Goal: Information Seeking & Learning: Find specific fact

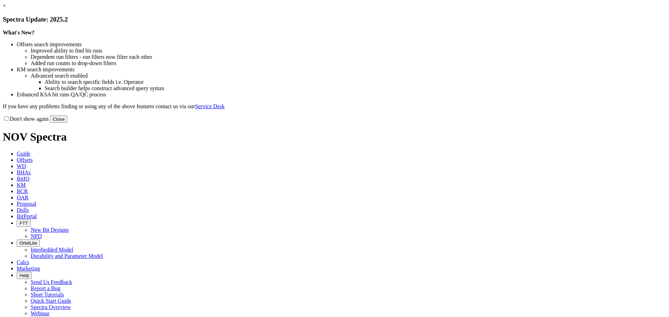
click at [67, 123] on button "Close" at bounding box center [58, 119] width 17 height 7
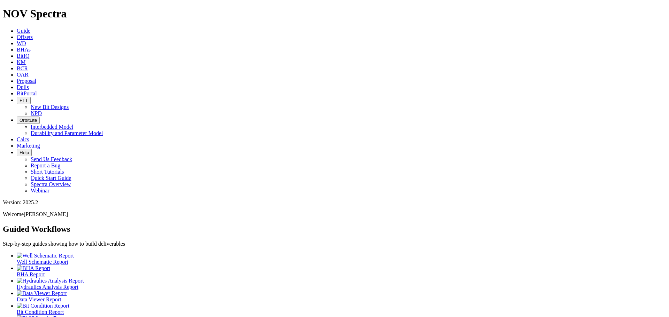
click at [33, 34] on span "Offsets" at bounding box center [25, 37] width 16 height 6
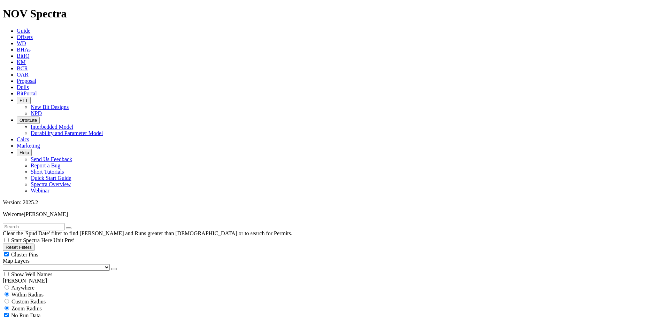
drag, startPoint x: 29, startPoint y: 238, endPoint x: 22, endPoint y: 238, distance: 7.0
drag, startPoint x: 12, startPoint y: 237, endPoint x: 4, endPoint y: 239, distance: 8.2
type input "1/20/25"
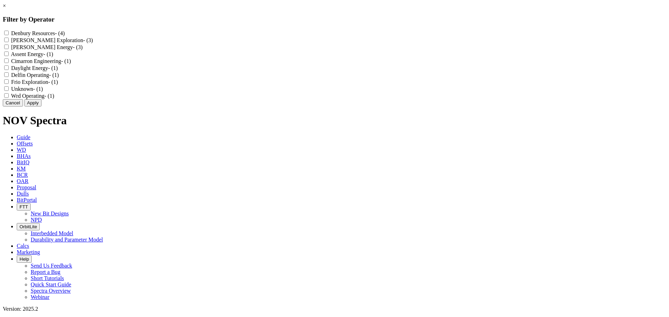
click at [23, 107] on button "Cancel" at bounding box center [13, 102] width 20 height 7
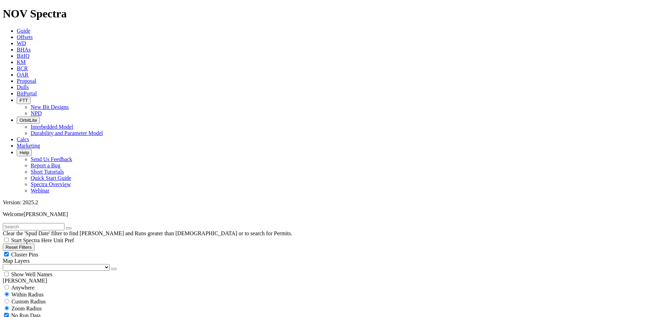
scroll to position [163, 0]
select select "8.75"
checkbox input "false"
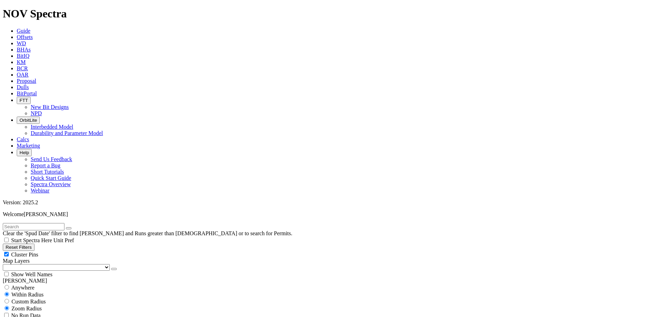
select select "? number:8.75 ?"
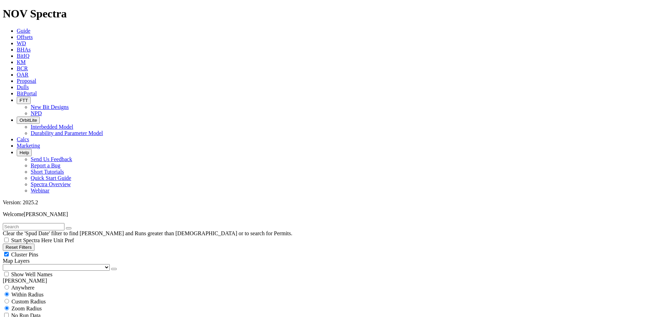
type input "7000"
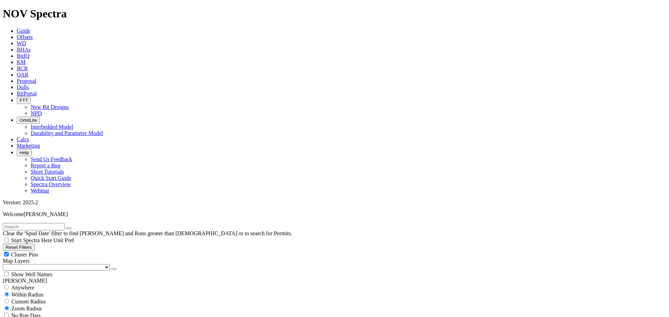
scroll to position [163, 0]
select select
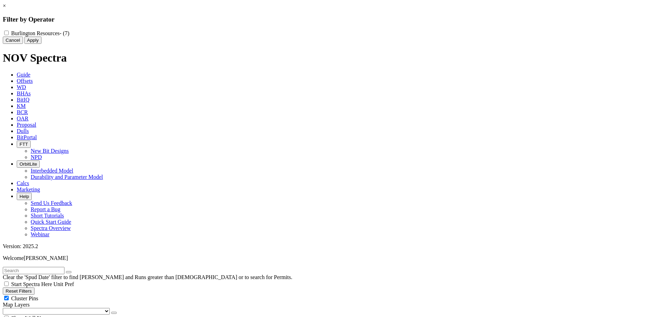
click at [23, 44] on button "Cancel" at bounding box center [13, 40] width 20 height 7
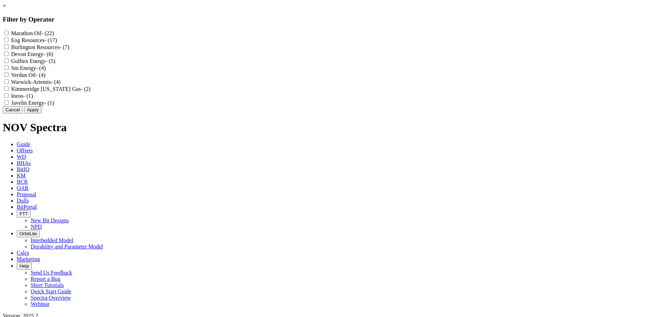
click at [9, 49] on Resources "Burlington Resources - (7)" at bounding box center [6, 47] width 5 height 5
checkbox Resources "true"
click at [292, 36] on div "Marathon Oil - (22)" at bounding box center [334, 33] width 663 height 7
click at [9, 34] on Oil "Marathon Oil - (22)" at bounding box center [6, 33] width 5 height 5
checkbox Oil "true"
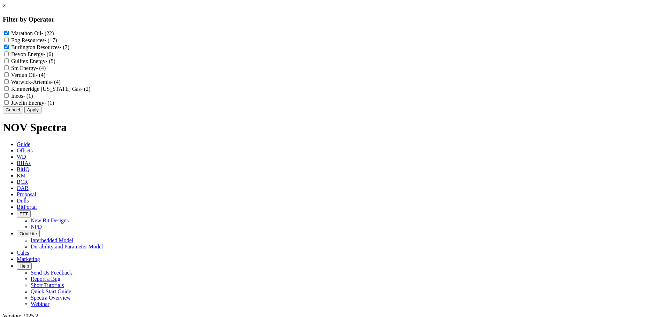
click at [41, 114] on button "Apply" at bounding box center [32, 109] width 17 height 7
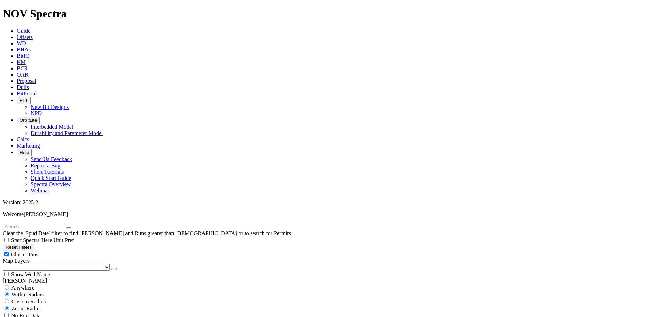
scroll to position [975, 0]
select select
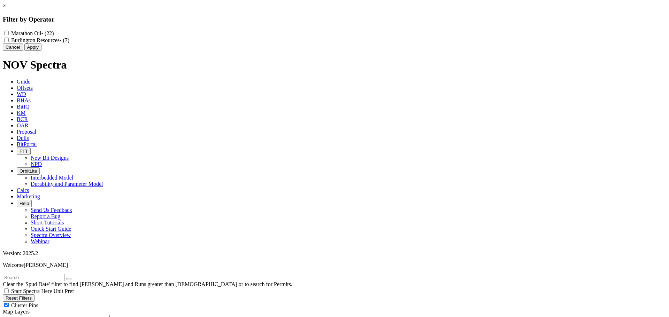
scroll to position [4435, 0]
click at [9, 35] on Oil "Marathon Oil - (22)" at bounding box center [6, 33] width 5 height 5
checkbox Oil "true"
click at [41, 51] on button "Apply" at bounding box center [32, 47] width 17 height 7
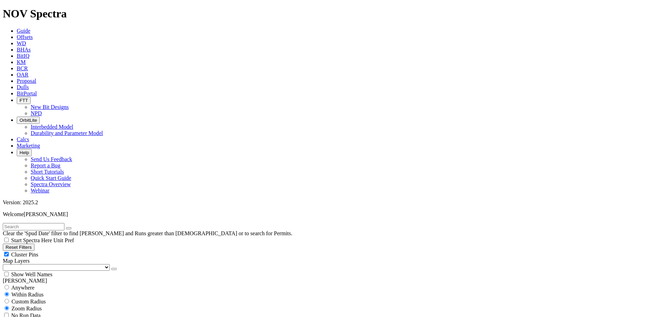
scroll to position [244, 0]
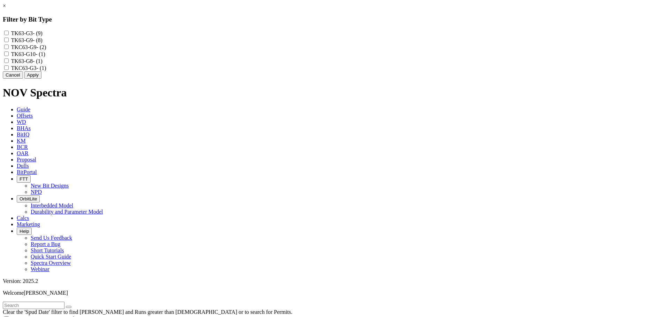
click at [9, 49] on input "TKC63-G9 - (2)" at bounding box center [6, 47] width 5 height 5
checkbox input "true"
click at [9, 42] on input "TK63-G9 - (8)" at bounding box center [6, 40] width 5 height 5
checkbox input "true"
click at [9, 32] on input "TK63-G3 - (9)" at bounding box center [6, 33] width 5 height 5
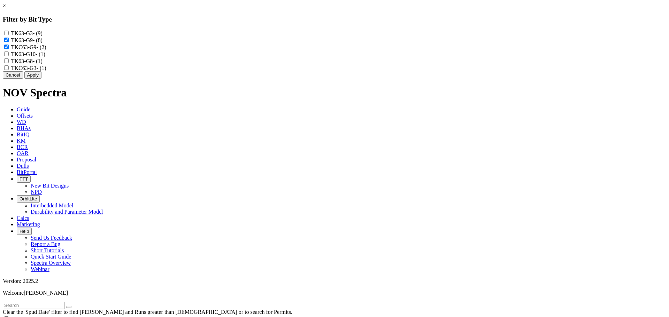
checkbox input "true"
click at [41, 79] on button "Apply" at bounding box center [32, 74] width 17 height 7
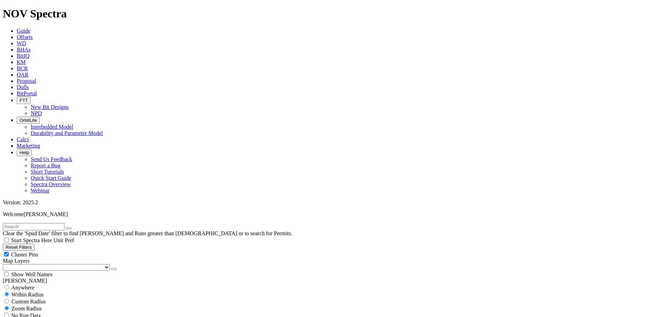
scroll to position [892, 0]
click at [52, 223] on div "Clear the 'Spud Date' filter to find Wells and Runs greater than 2 years old or…" at bounding box center [334, 230] width 663 height 14
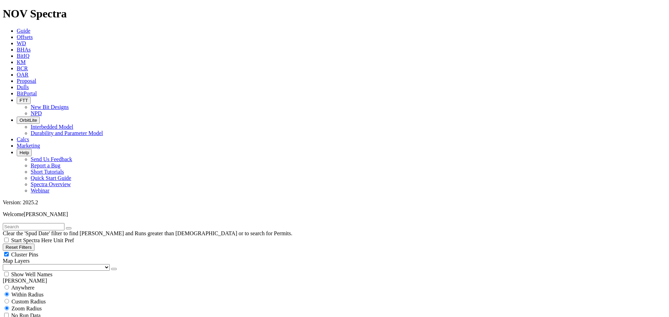
click at [49, 223] on input "text" at bounding box center [34, 226] width 62 height 7
type input "a318993"
click at [73, 227] on button "submit" at bounding box center [76, 228] width 6 height 2
select select
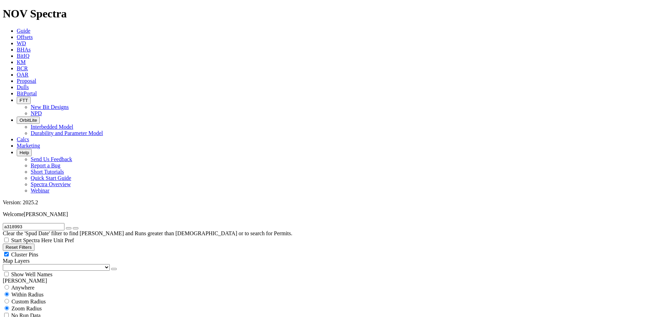
scroll to position [163, 0]
select select
click at [76, 229] on icon "submit" at bounding box center [76, 229] width 0 height 0
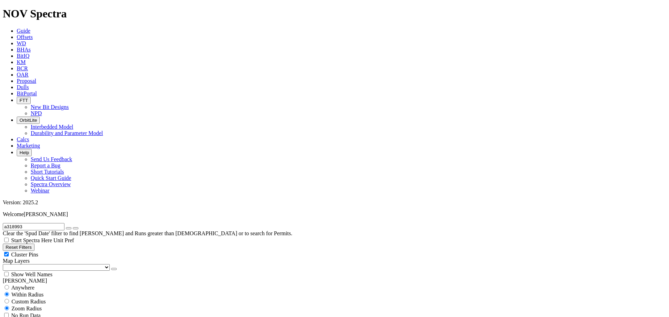
drag, startPoint x: 42, startPoint y: 244, endPoint x: 75, endPoint y: 245, distance: 32.4
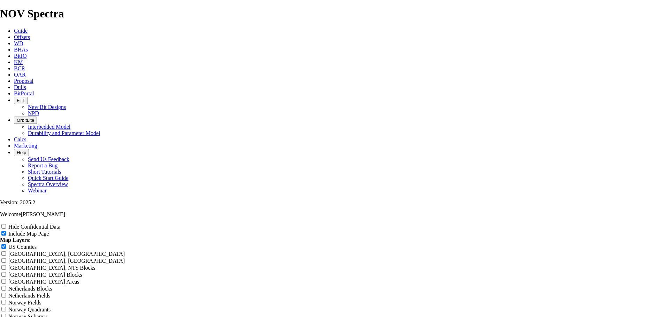
scroll to position [894, 0]
